Goal: Information Seeking & Learning: Understand process/instructions

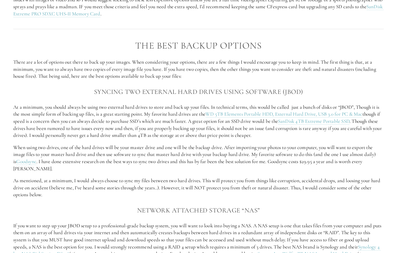
scroll to position [505, 0]
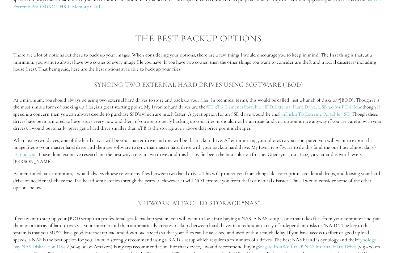
click at [134, 113] on p "At a minimum, you should always be using two external hard drives to store and …" at bounding box center [198, 114] width 370 height 35
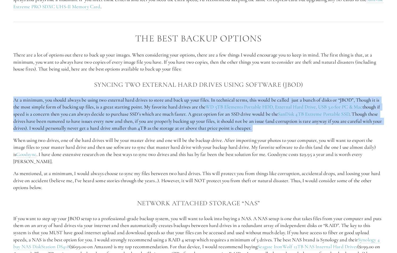
click at [134, 113] on p "At a minimum, you should always be using two external hard drives to store and …" at bounding box center [198, 114] width 370 height 35
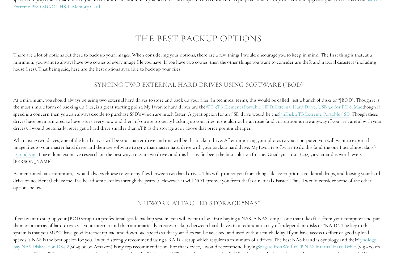
drag, startPoint x: 134, startPoint y: 113, endPoint x: 157, endPoint y: 139, distance: 34.9
click at [157, 139] on p "When using two drives, one of the hard drives will be your master drive and one…" at bounding box center [198, 151] width 370 height 28
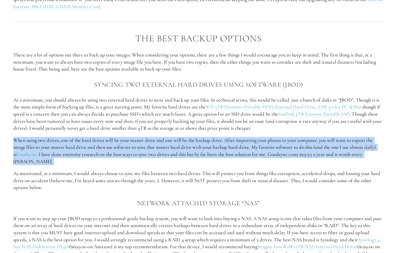
click at [157, 139] on p "When using two drives, one of the hard drives will be your master drive and one…" at bounding box center [198, 151] width 370 height 28
drag, startPoint x: 157, startPoint y: 139, endPoint x: 161, endPoint y: 143, distance: 5.3
click at [161, 143] on p "When using two drives, one of the hard drives will be your master drive and one…" at bounding box center [198, 151] width 370 height 28
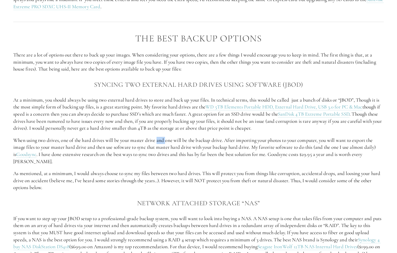
click at [161, 143] on p "When using two drives, one of the hard drives will be your master drive and one…" at bounding box center [198, 151] width 370 height 28
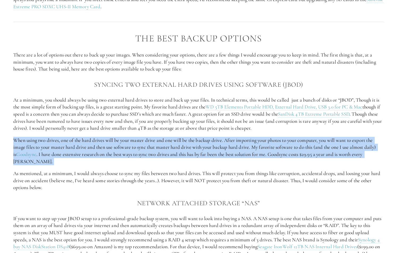
click at [161, 143] on p "When using two drives, one of the hard drives will be your master drive and one…" at bounding box center [198, 151] width 370 height 28
click at [35, 153] on link "Goodsync" at bounding box center [26, 154] width 20 height 7
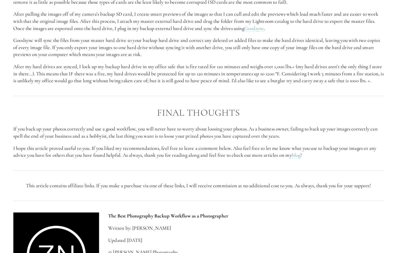
scroll to position [1063, 0]
